Goal: Navigation & Orientation: Find specific page/section

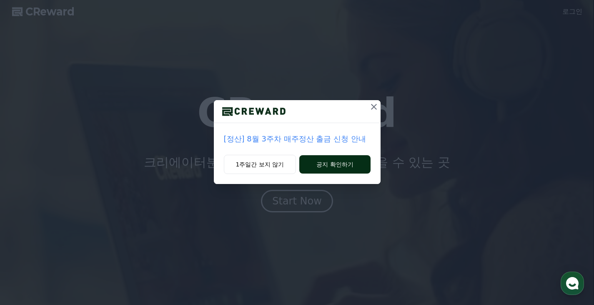
click at [304, 160] on button "공지 확인하기" at bounding box center [334, 164] width 71 height 18
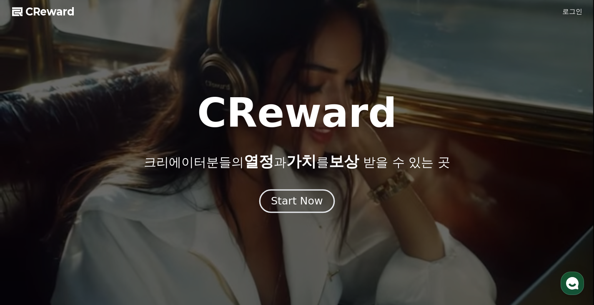
click at [297, 196] on div "Start Now" at bounding box center [297, 201] width 52 height 14
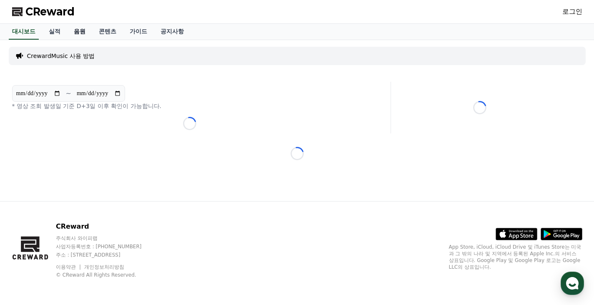
click at [87, 37] on link "음원" at bounding box center [79, 32] width 25 height 16
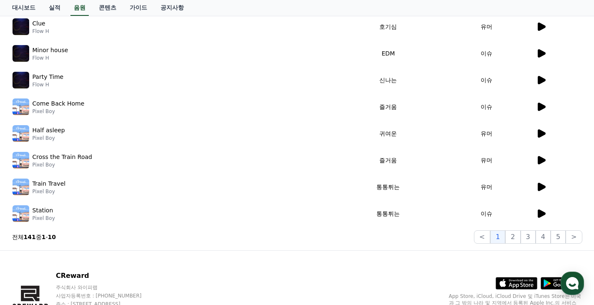
scroll to position [242, 0]
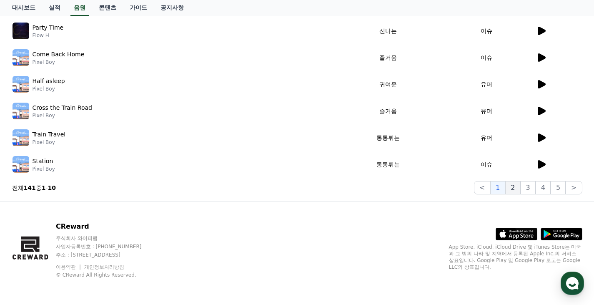
click at [520, 191] on button "2" at bounding box center [512, 187] width 15 height 13
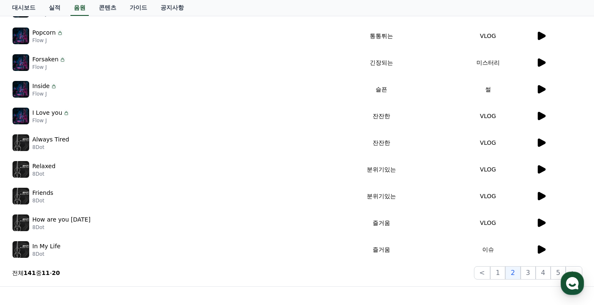
scroll to position [159, 0]
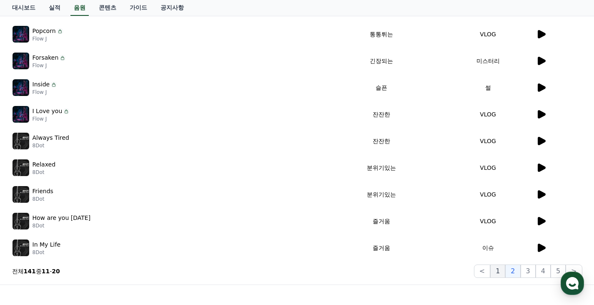
click at [502, 274] on button "1" at bounding box center [497, 270] width 15 height 13
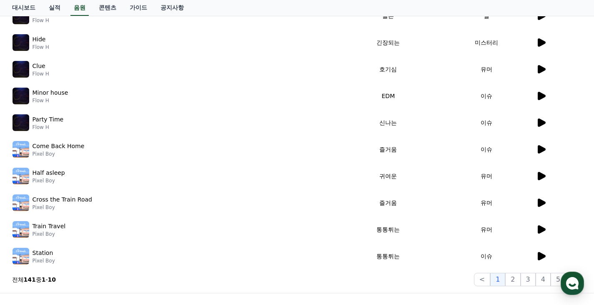
scroll to position [159, 0]
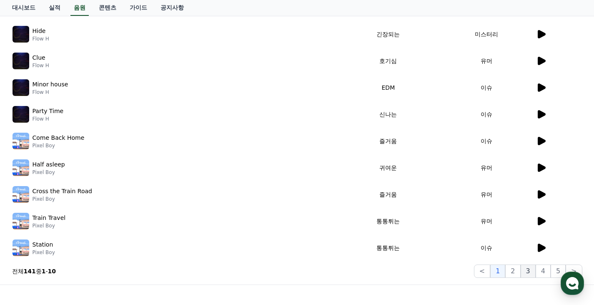
click at [534, 275] on button "3" at bounding box center [528, 270] width 15 height 13
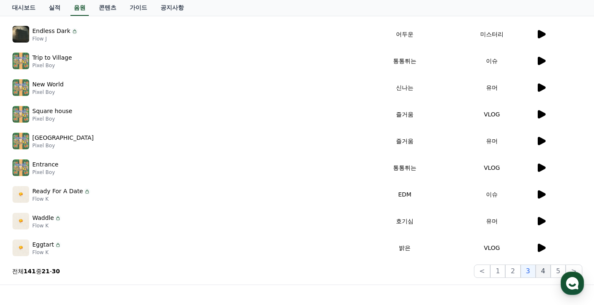
click at [551, 271] on button "4" at bounding box center [543, 270] width 15 height 13
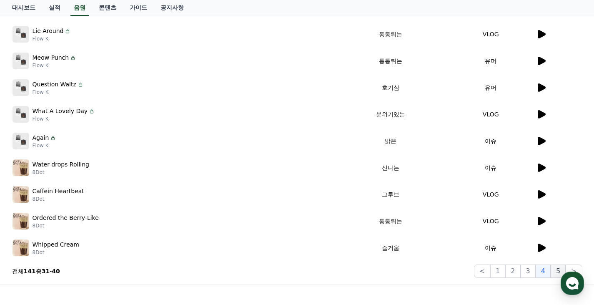
click at [555, 269] on button "5" at bounding box center [558, 270] width 15 height 13
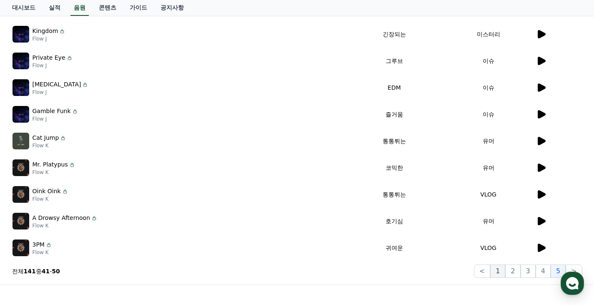
click at [500, 270] on button "1" at bounding box center [497, 270] width 15 height 13
